Goal: Browse casually

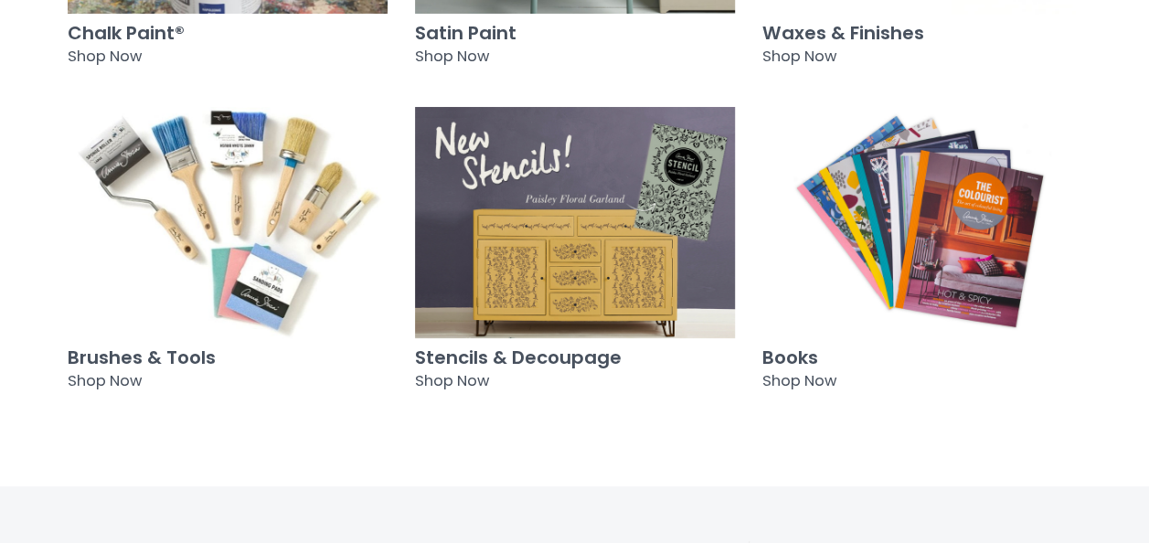
scroll to position [1460, 0]
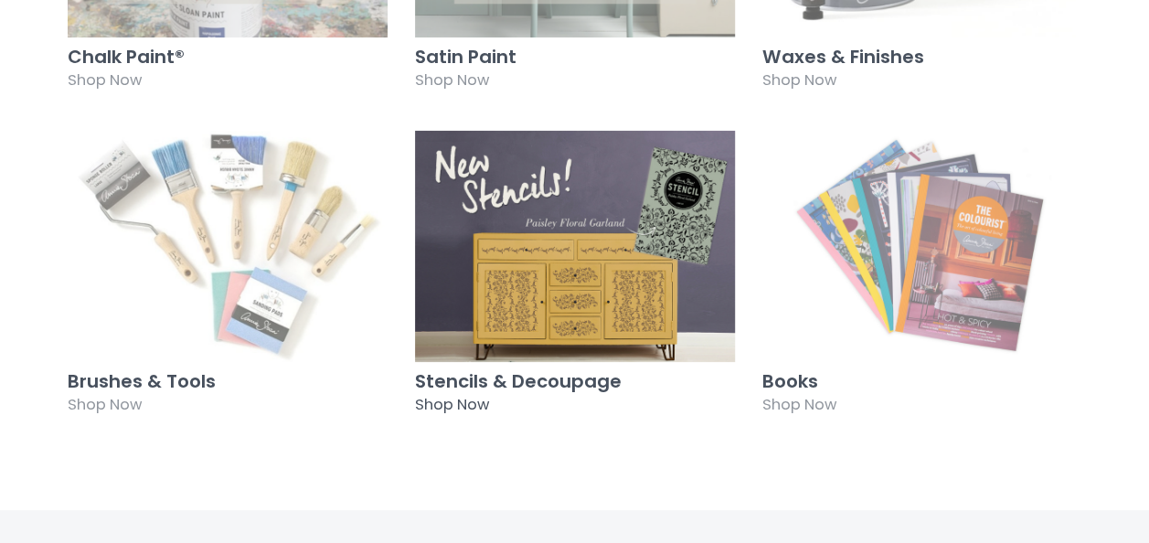
click at [584, 137] on img at bounding box center [575, 246] width 320 height 231
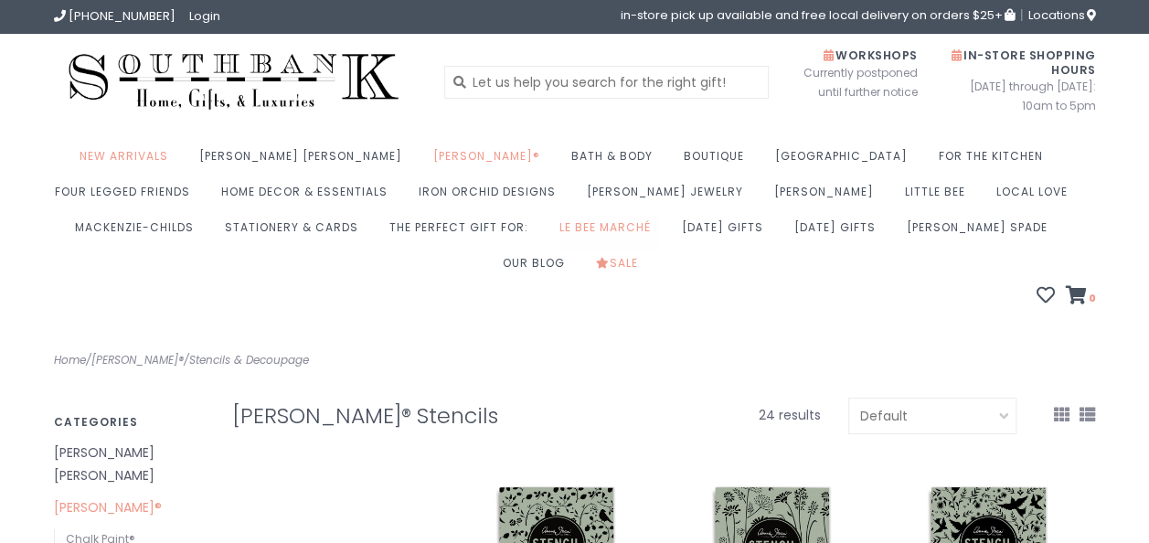
click at [559, 226] on link "Le Bee Marché" at bounding box center [609, 233] width 101 height 36
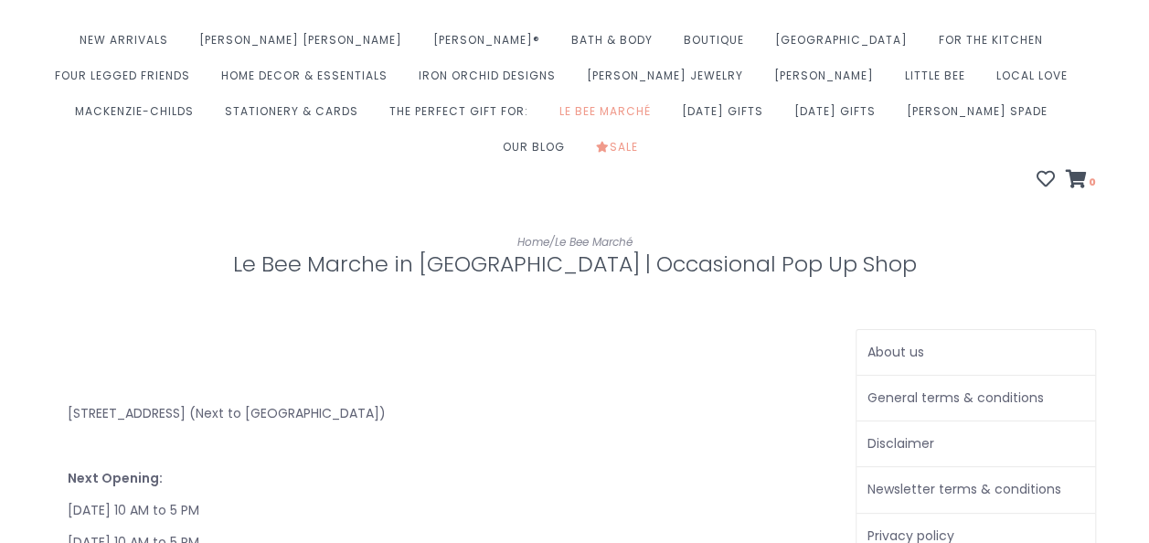
scroll to position [91, 0]
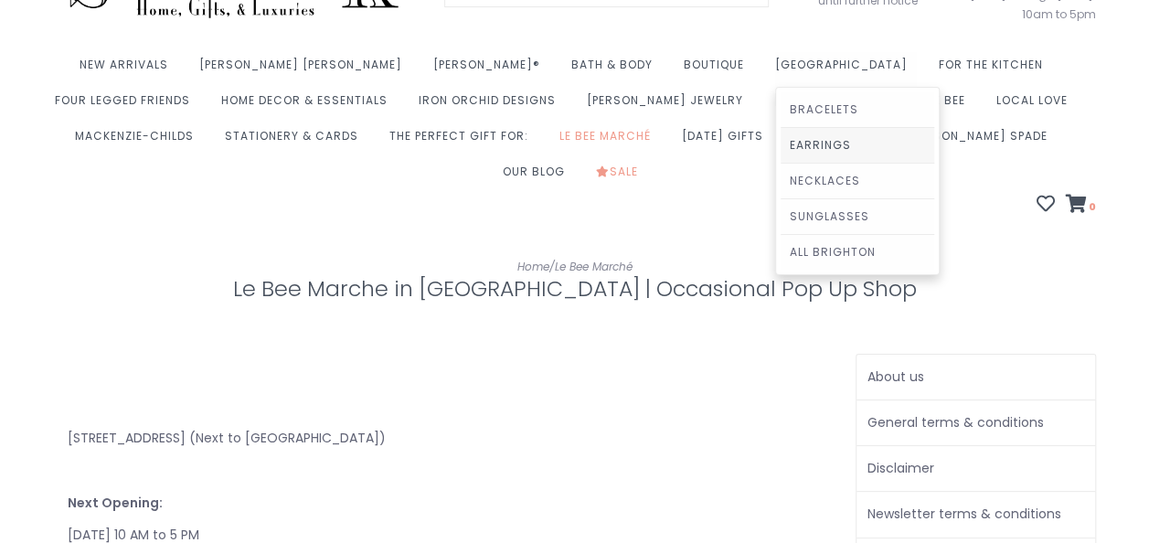
click at [780, 143] on link "Earrings" at bounding box center [857, 145] width 154 height 35
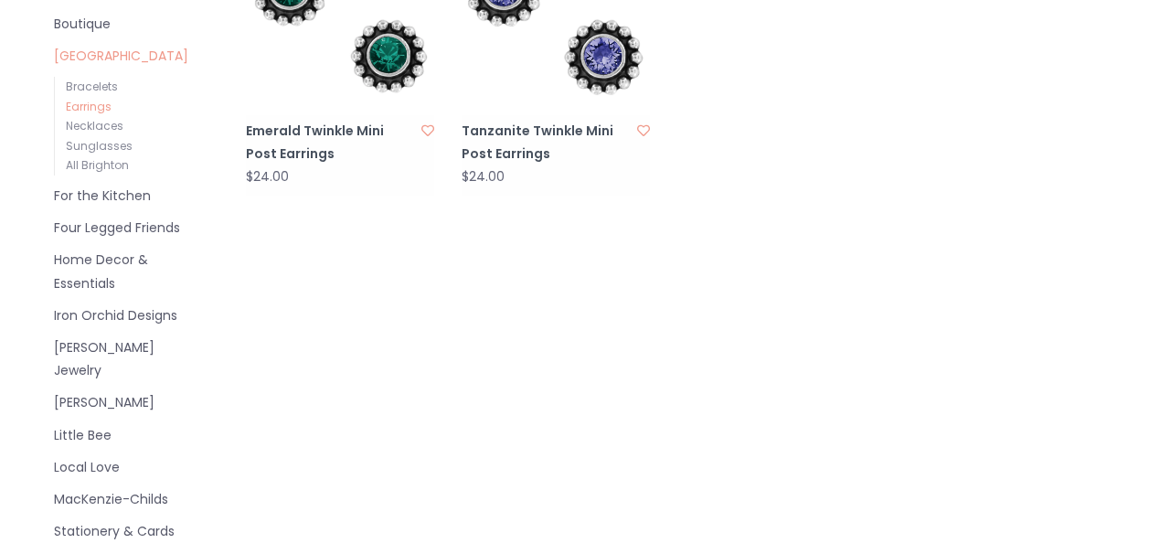
scroll to position [457, 0]
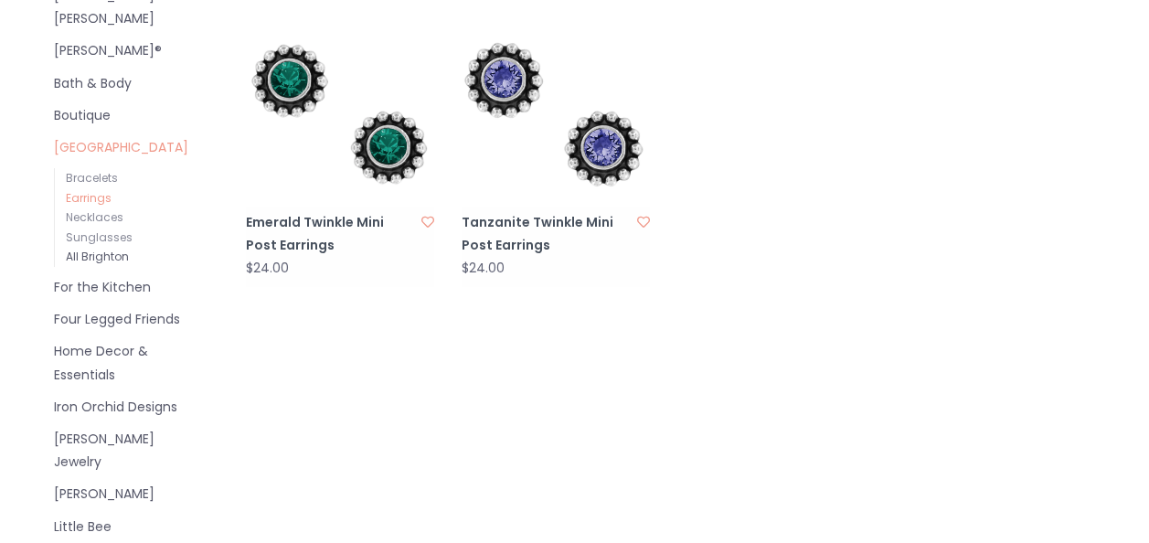
click at [102, 249] on link "All Brighton" at bounding box center [97, 257] width 63 height 16
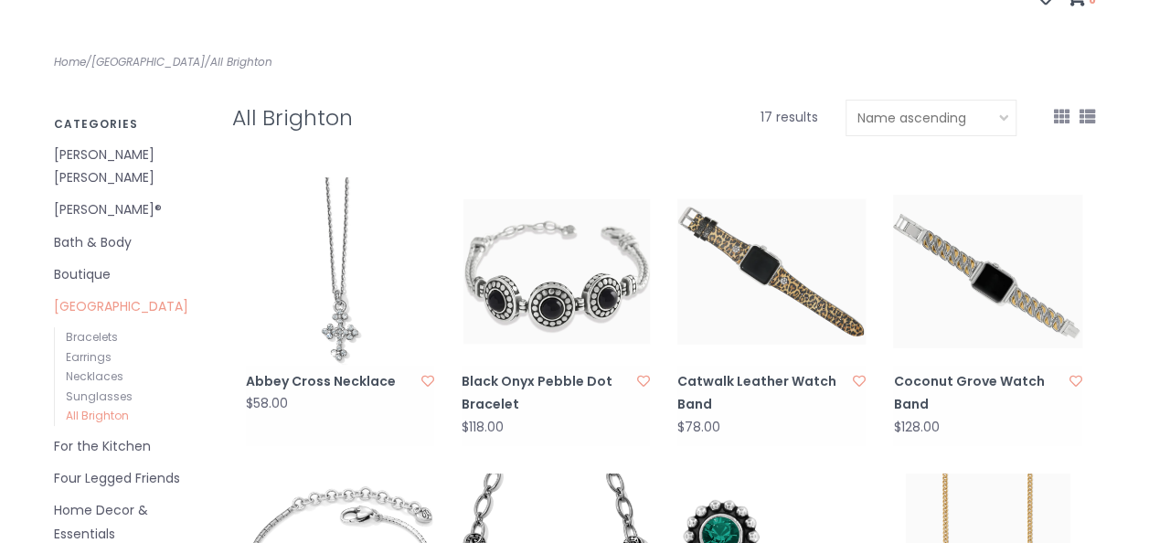
scroll to position [274, 0]
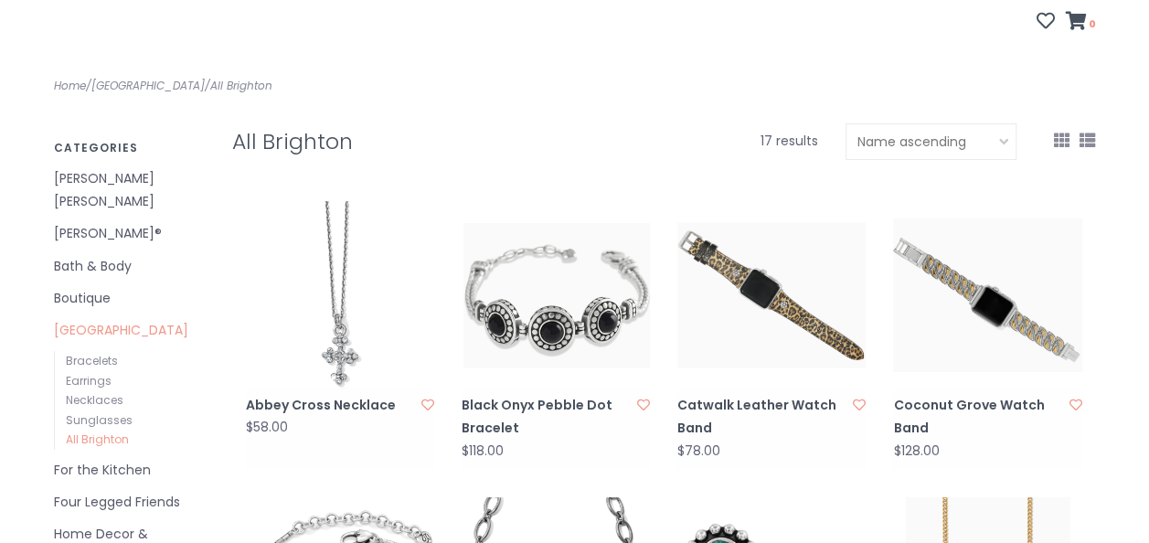
click at [99, 167] on link "[PERSON_NAME] [PERSON_NAME]" at bounding box center [129, 190] width 151 height 46
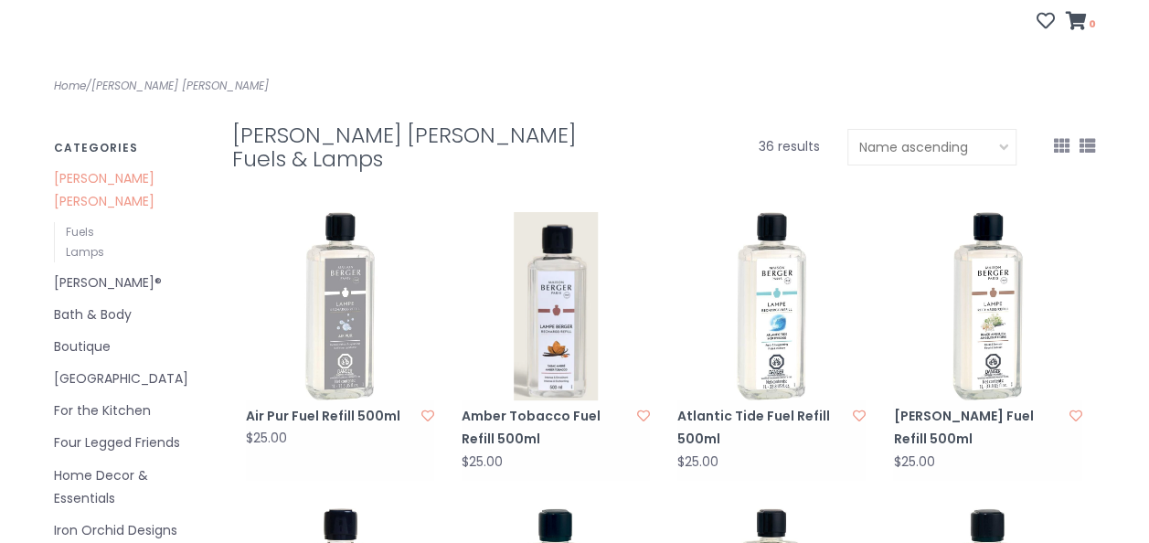
scroll to position [183, 0]
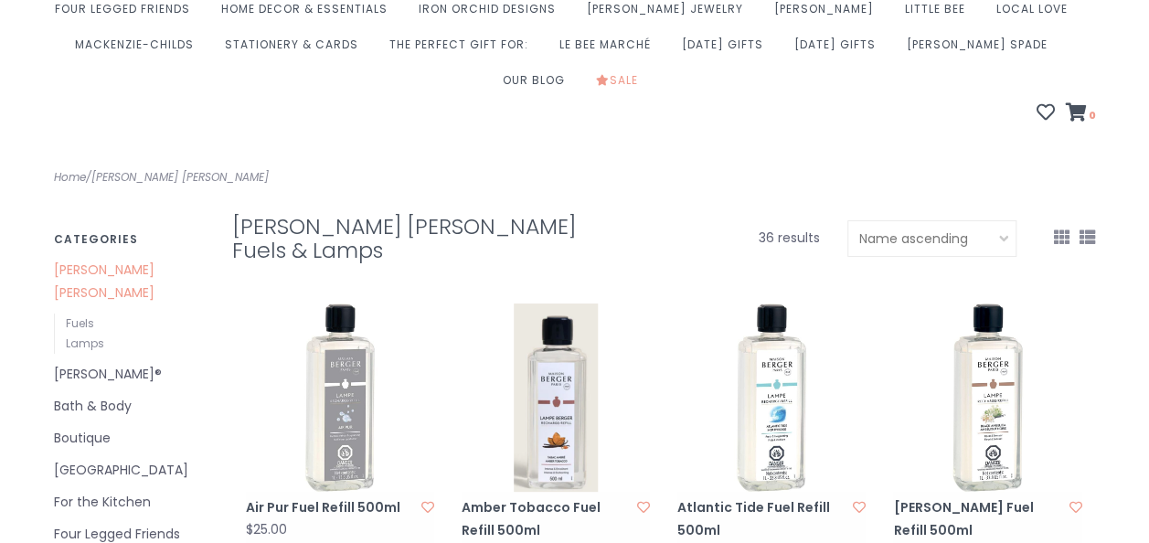
click at [101, 427] on link "Boutique" at bounding box center [129, 438] width 151 height 23
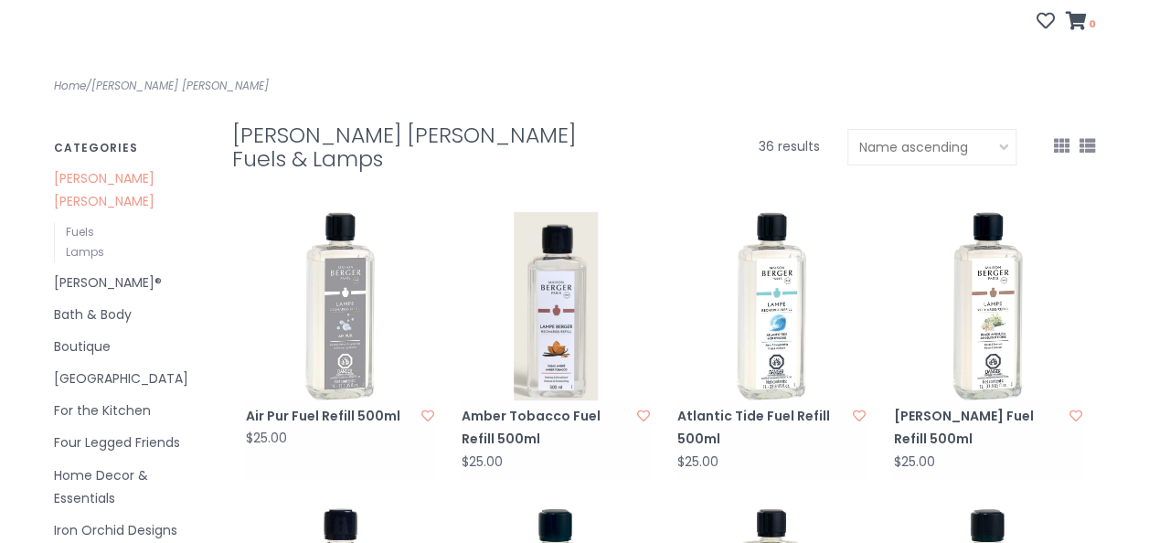
scroll to position [365, 0]
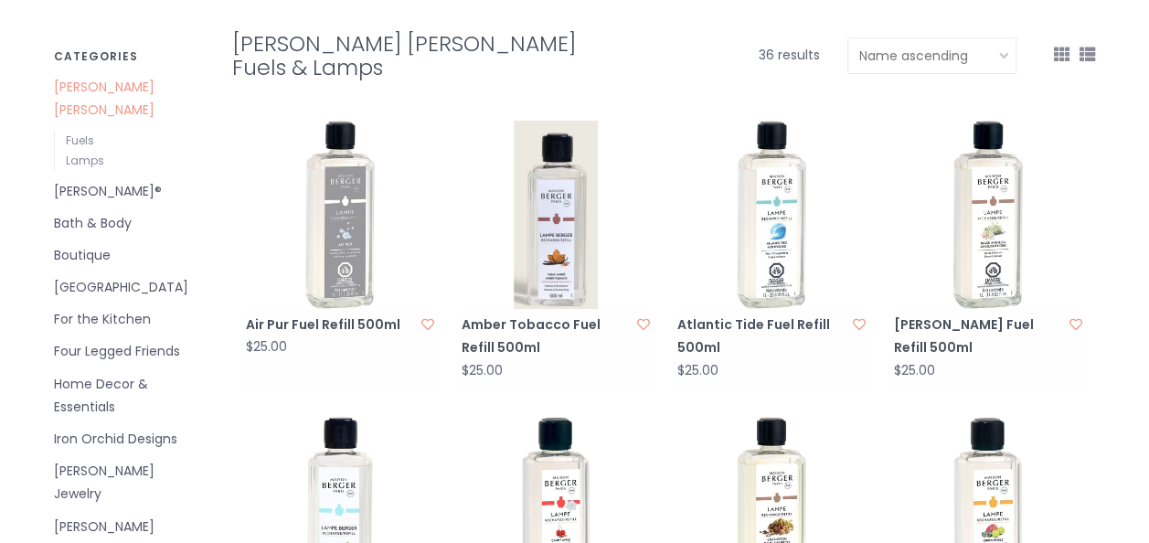
click at [106, 373] on link "Home Decor & Essentials" at bounding box center [129, 396] width 151 height 46
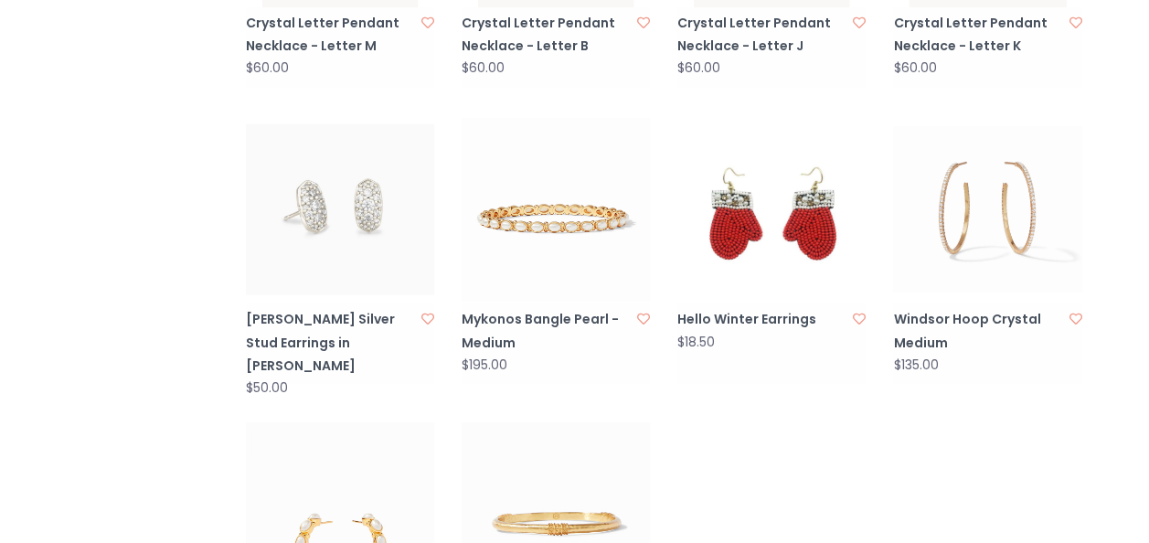
scroll to position [1736, 0]
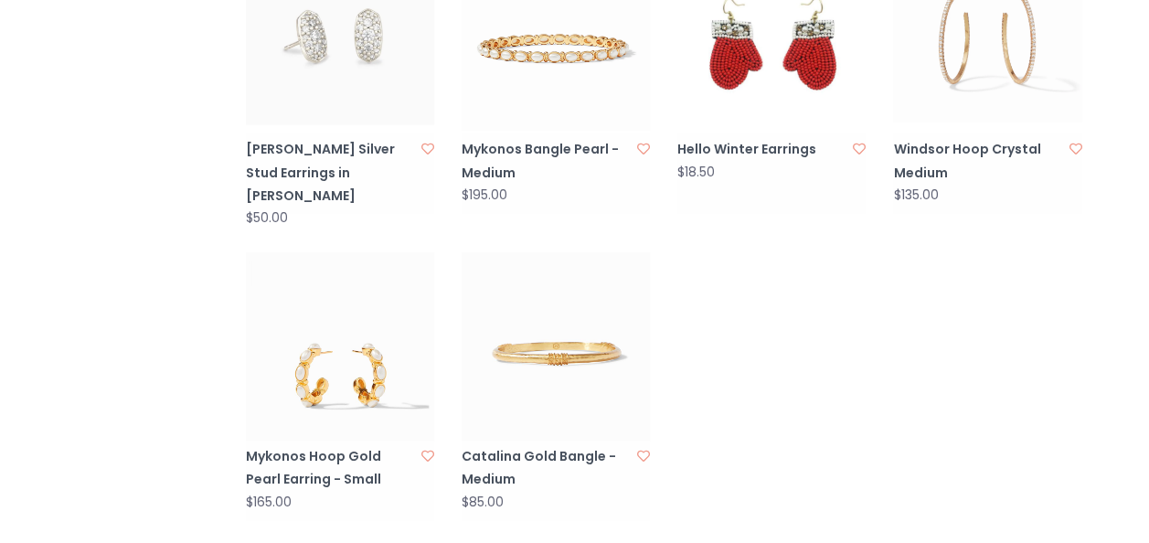
click at [524, 445] on link "Catalina Gold Bangle - Medium" at bounding box center [546, 468] width 170 height 46
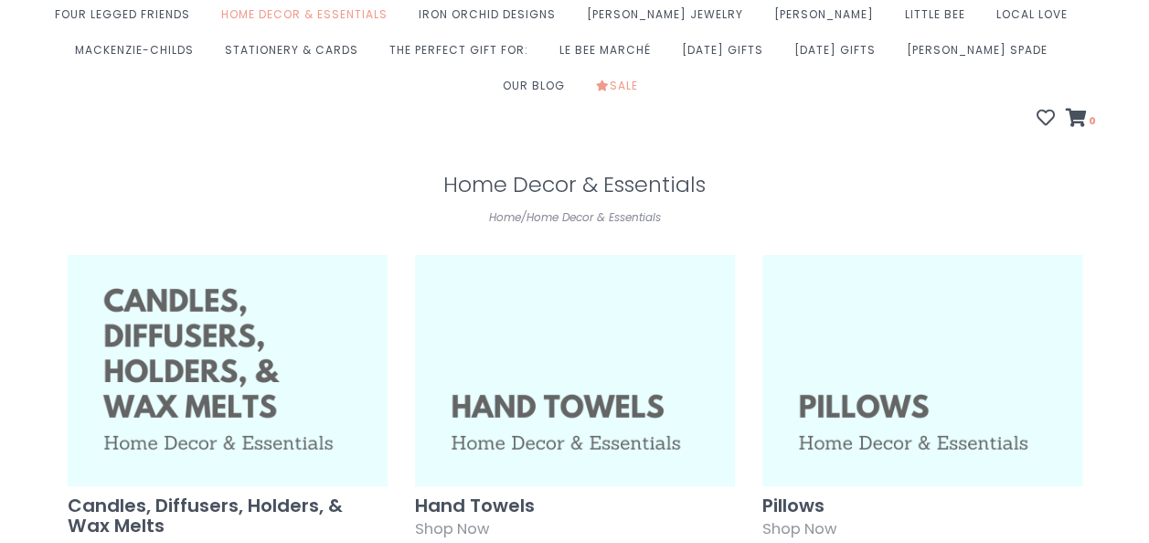
scroll to position [146, 0]
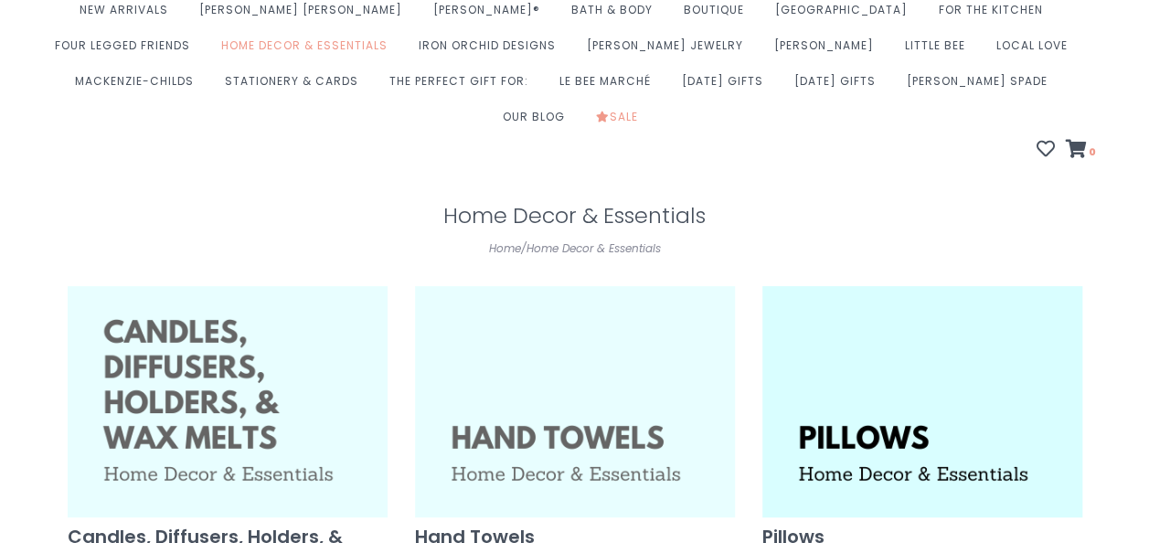
click at [831, 435] on img at bounding box center [922, 401] width 320 height 231
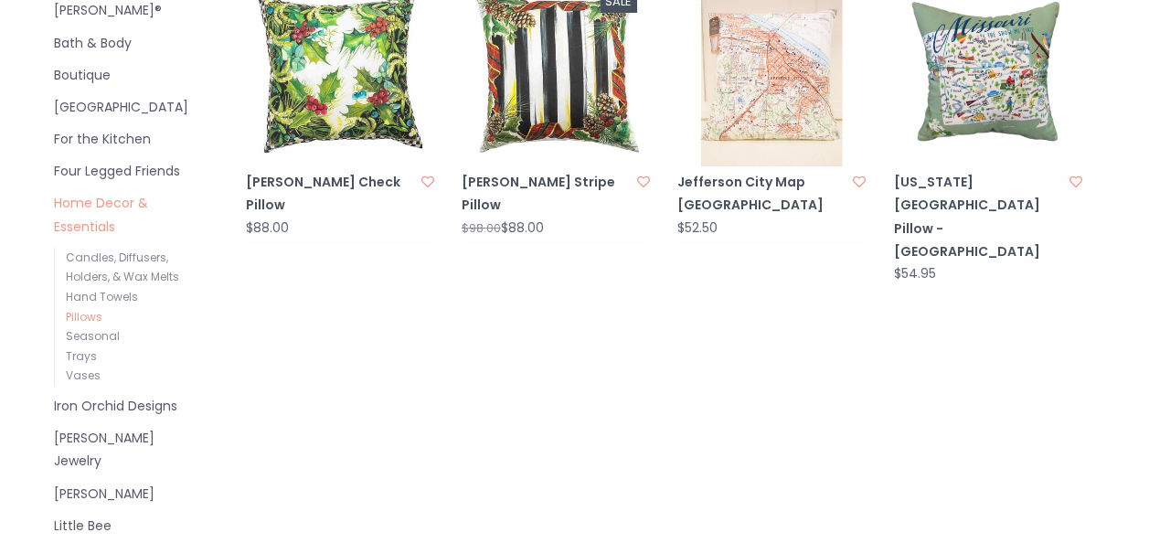
scroll to position [640, 0]
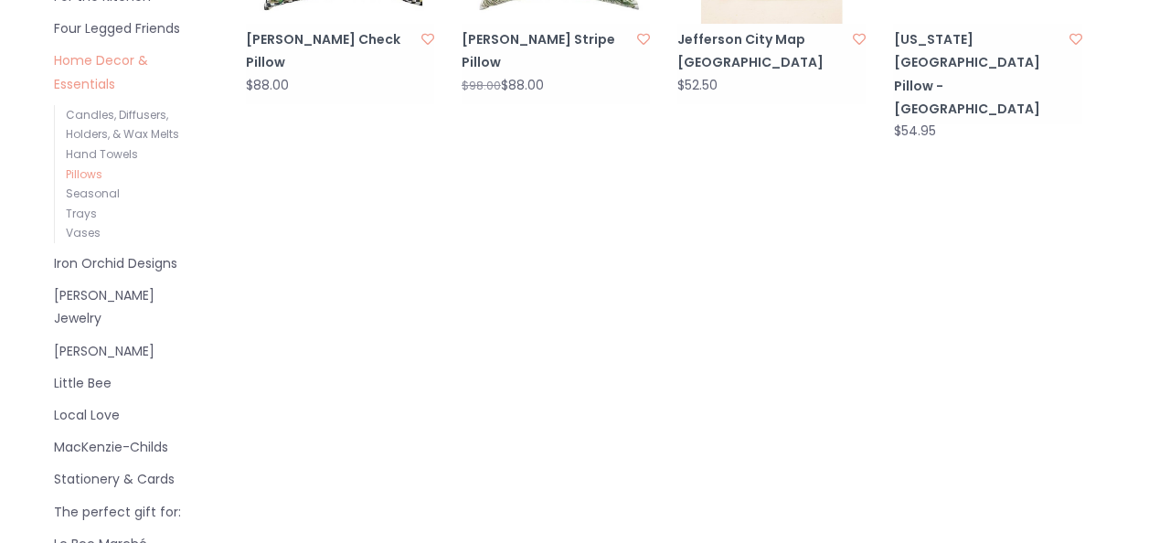
click at [86, 252] on link "Iron Orchid Designs" at bounding box center [129, 263] width 151 height 23
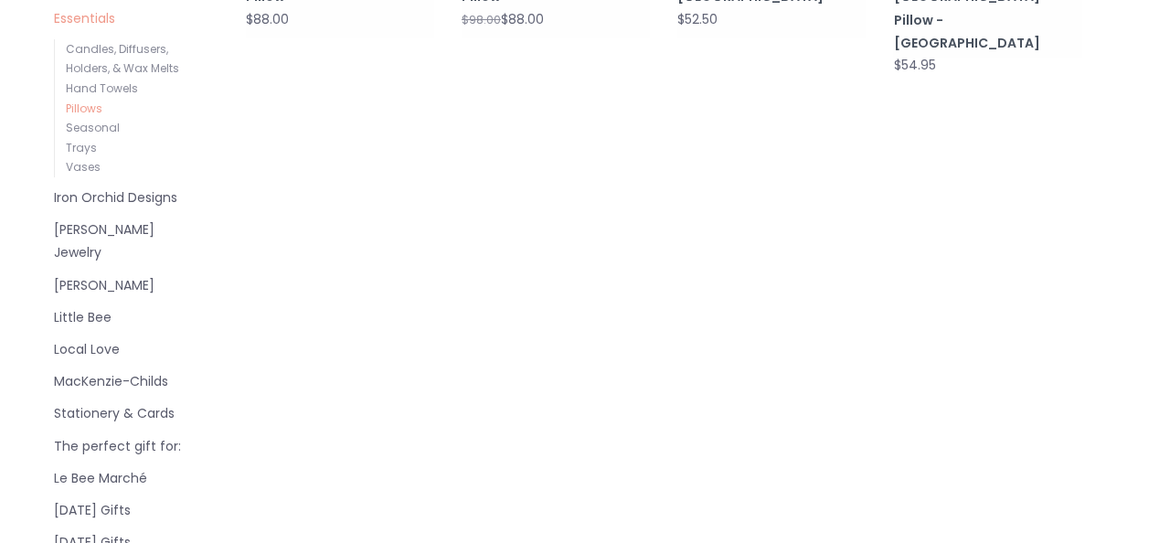
scroll to position [731, 0]
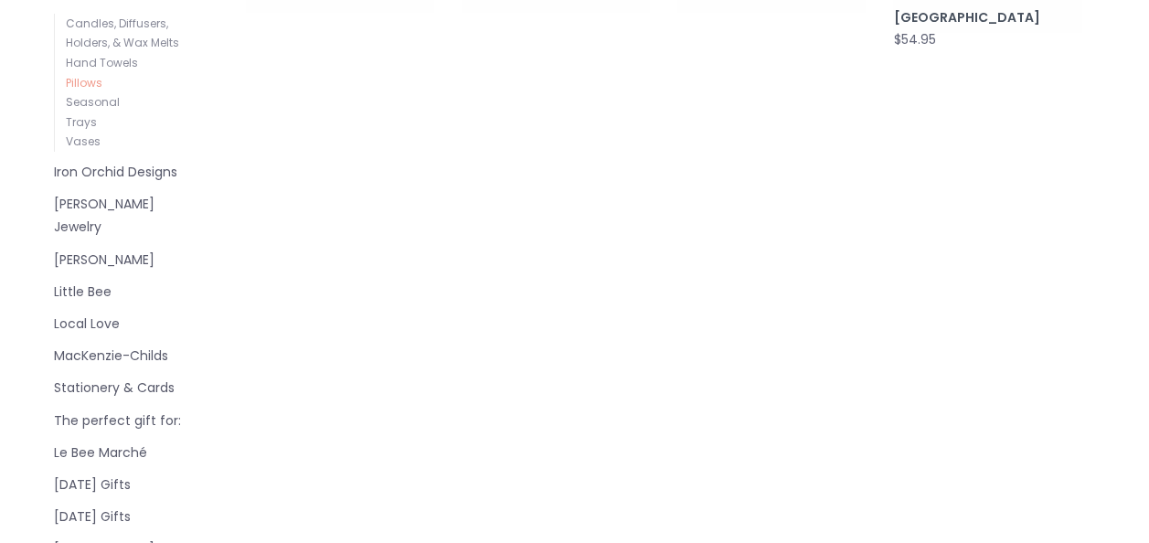
click at [82, 281] on link "Little Bee" at bounding box center [129, 292] width 151 height 23
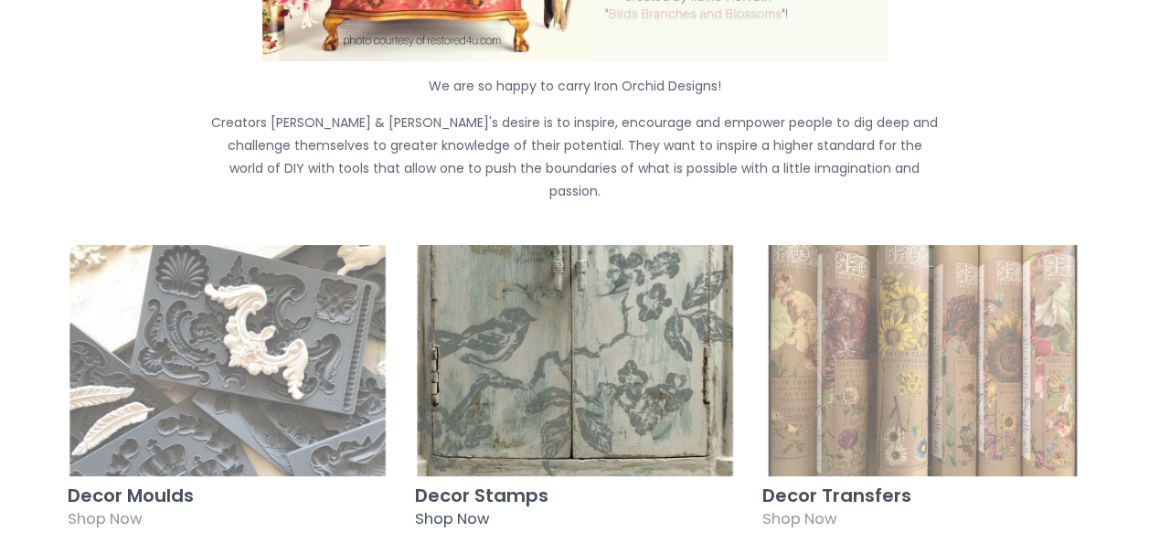
scroll to position [457, 0]
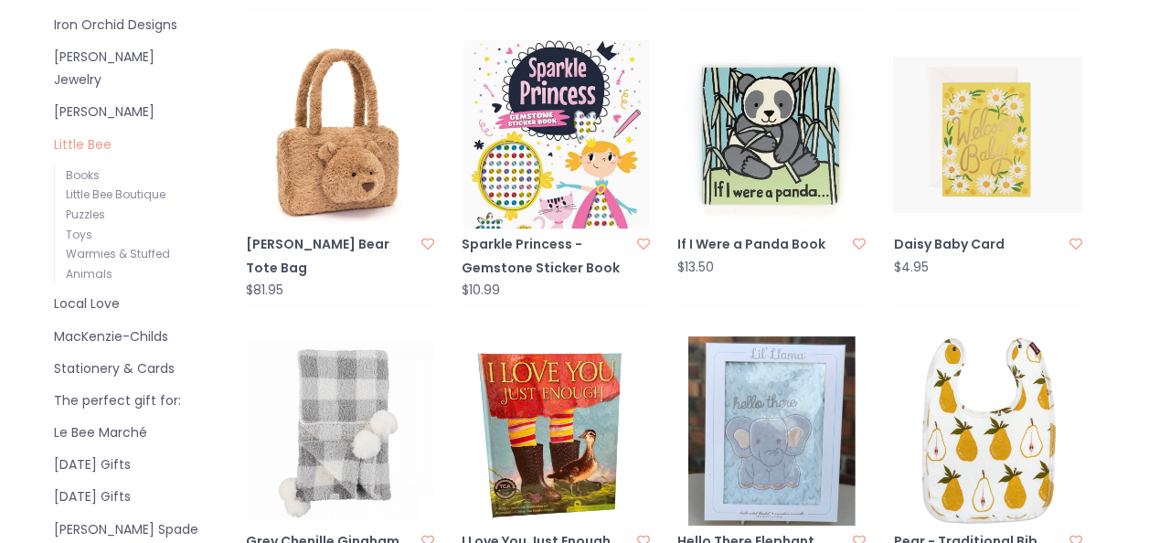
scroll to position [822, 0]
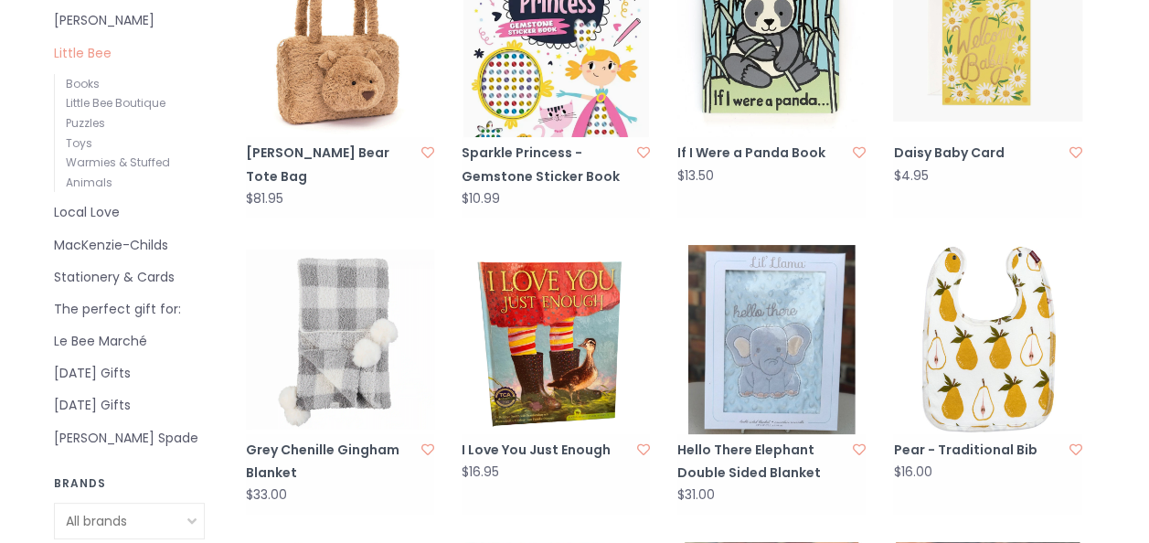
click at [80, 201] on link "Local Love" at bounding box center [129, 212] width 151 height 23
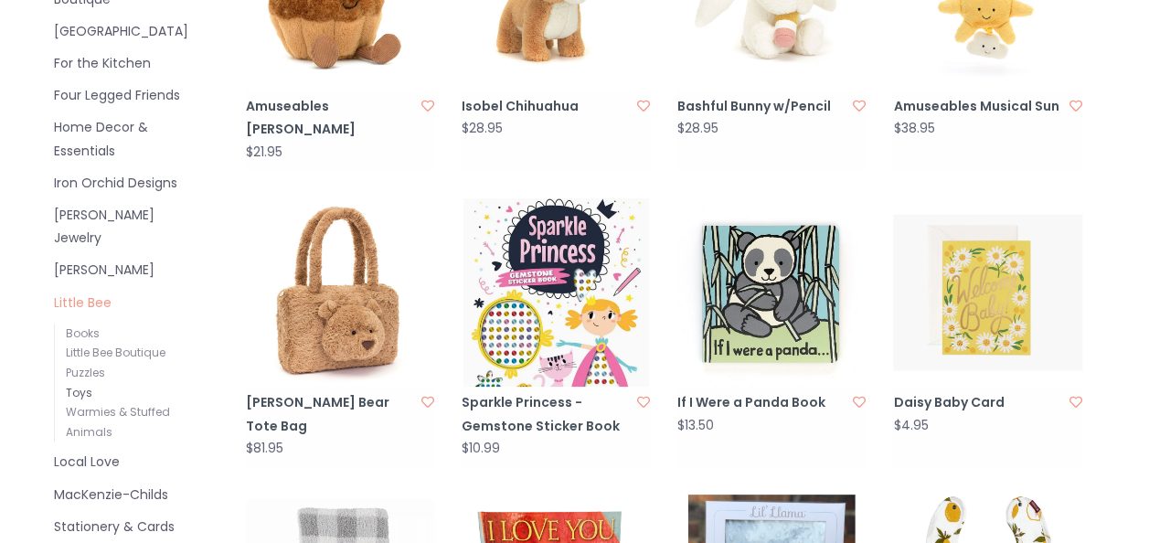
scroll to position [548, 0]
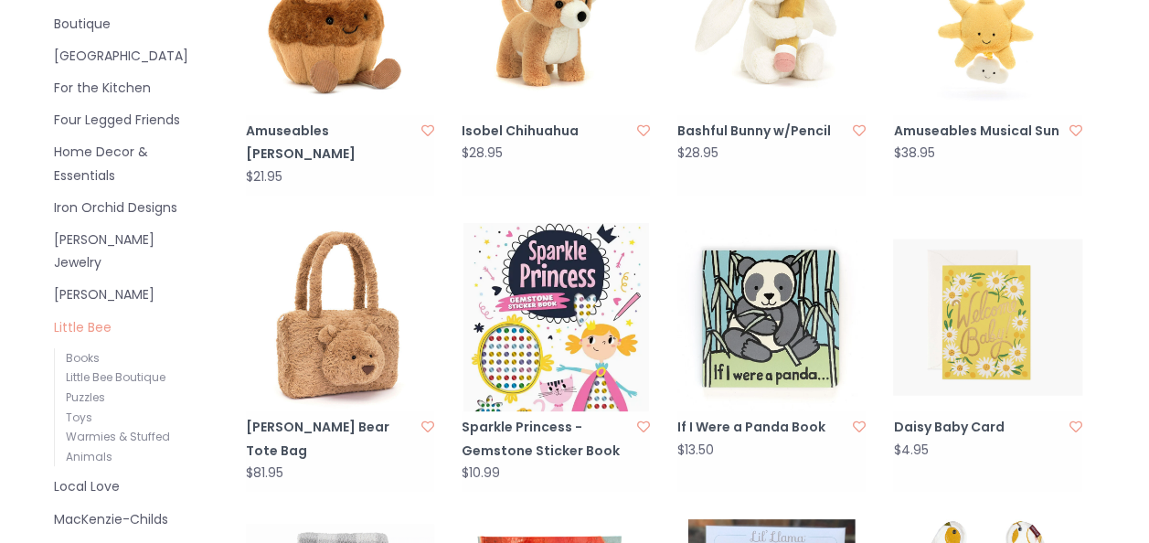
click at [144, 283] on link "[PERSON_NAME]" at bounding box center [129, 294] width 151 height 23
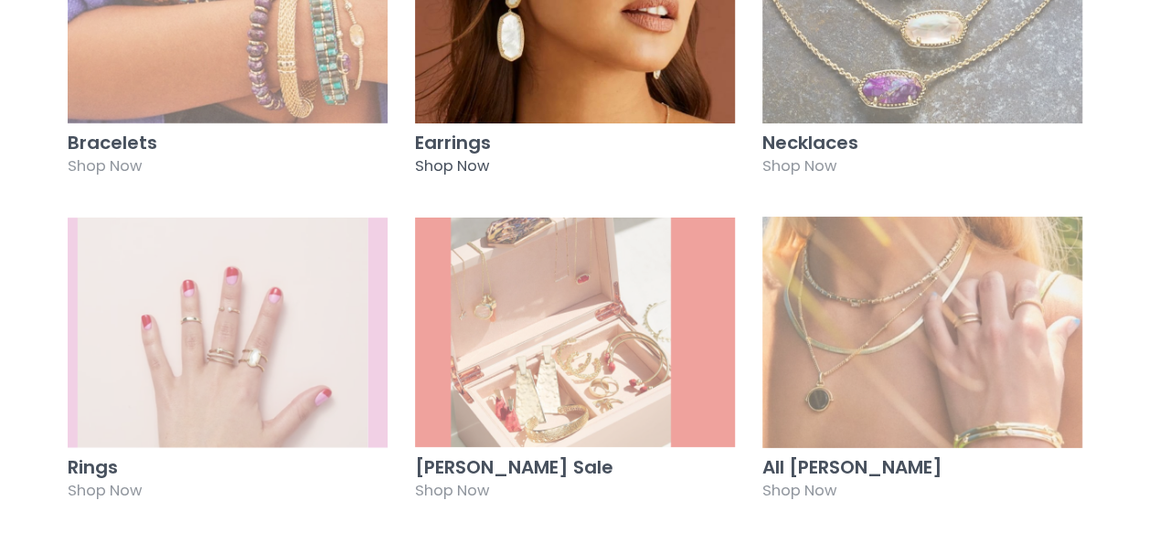
scroll to position [548, 0]
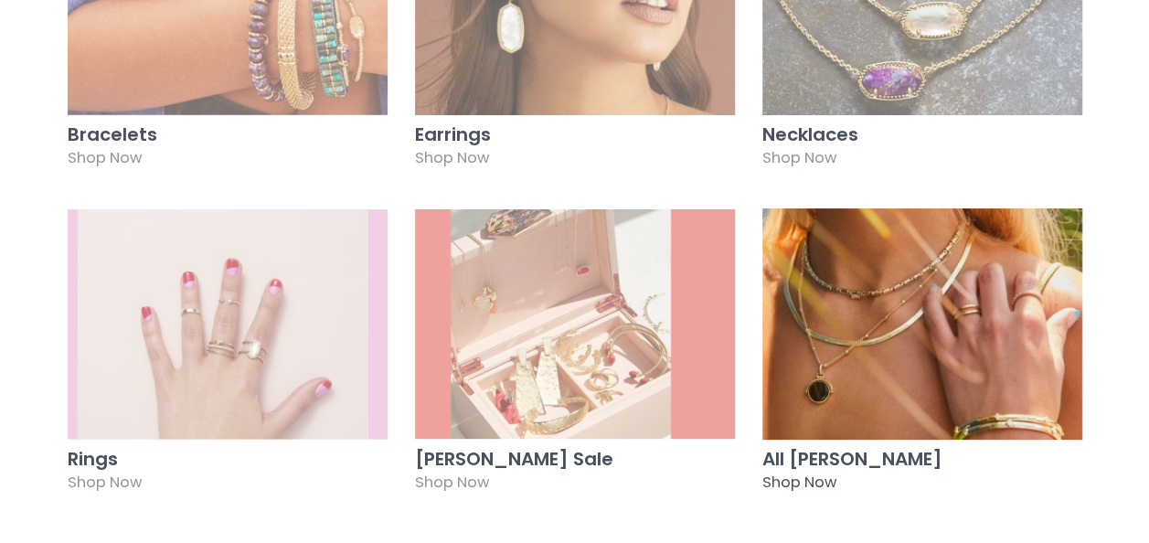
click at [945, 337] on img at bounding box center [922, 323] width 320 height 231
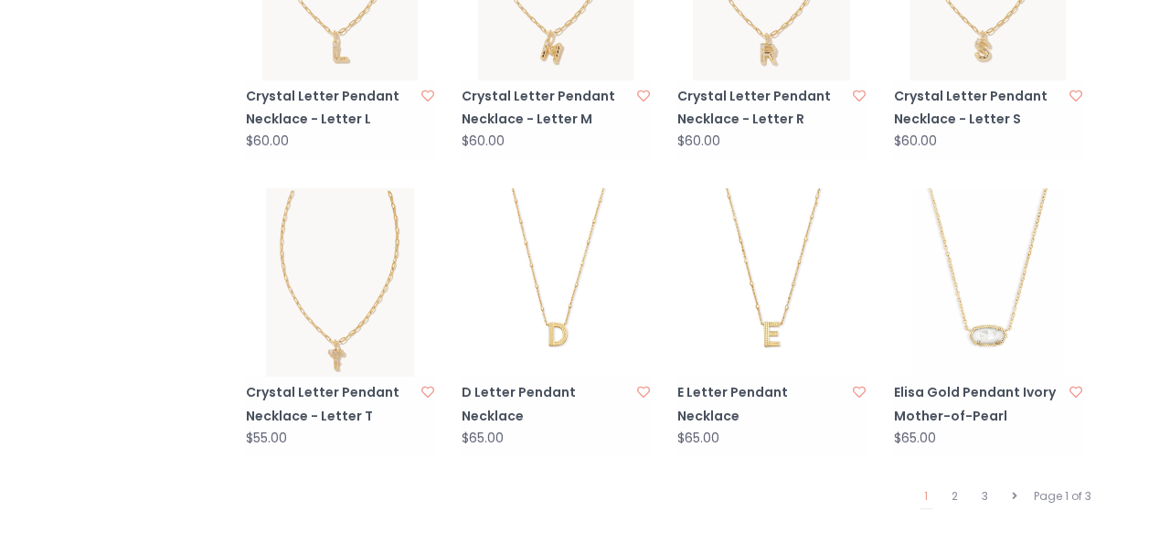
scroll to position [1827, 0]
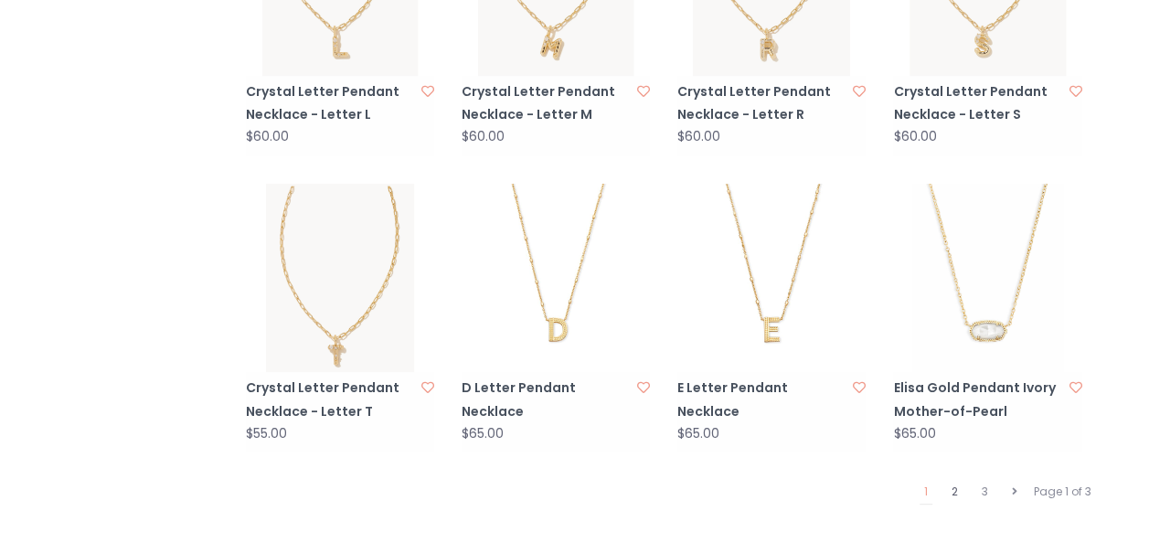
click at [954, 480] on link "2" at bounding box center [955, 492] width 16 height 24
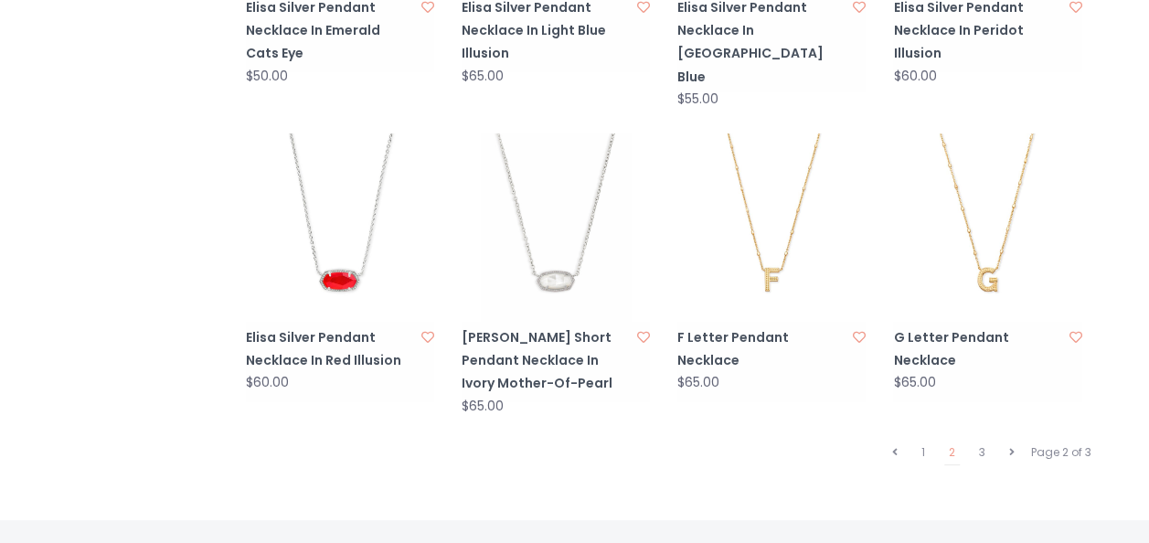
scroll to position [1919, 0]
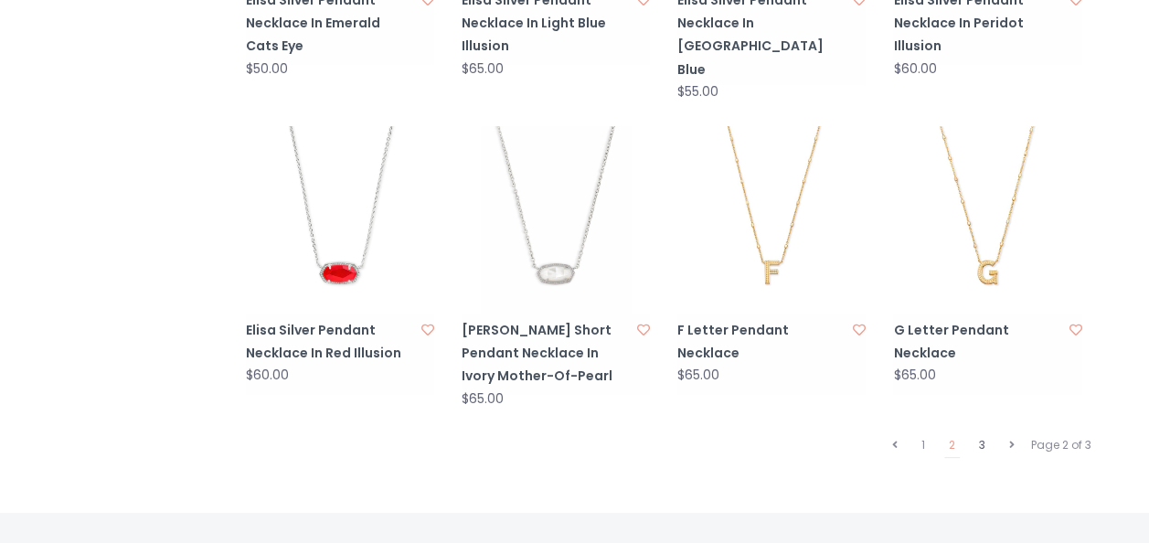
click at [978, 433] on link "3" at bounding box center [982, 445] width 16 height 24
